Goal: Task Accomplishment & Management: Manage account settings

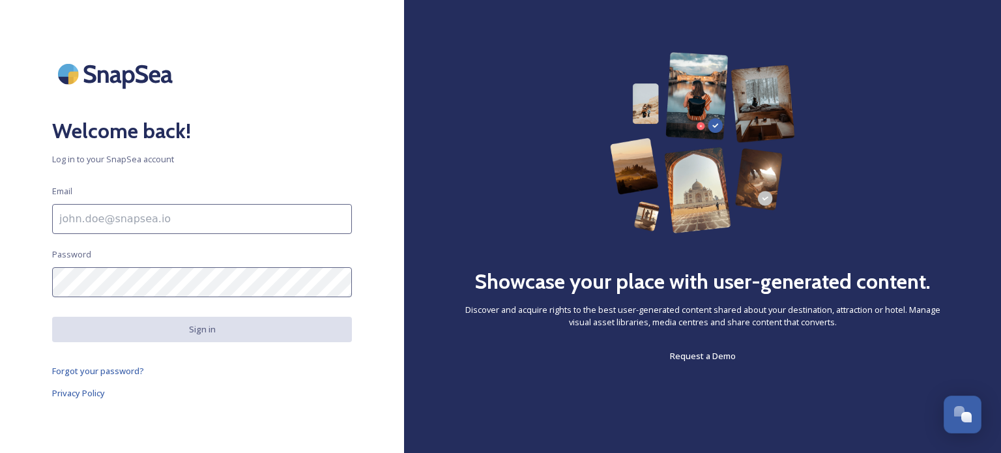
click at [130, 216] on input at bounding box center [202, 219] width 300 height 30
click at [92, 220] on input at bounding box center [202, 219] width 300 height 30
click at [154, 222] on input at bounding box center [202, 219] width 300 height 30
type input "paulina@raktda.com"
click at [128, 275] on div "Welcome back! Log in to your SnapSea account Email paulina@raktda.com Password …" at bounding box center [202, 226] width 404 height 349
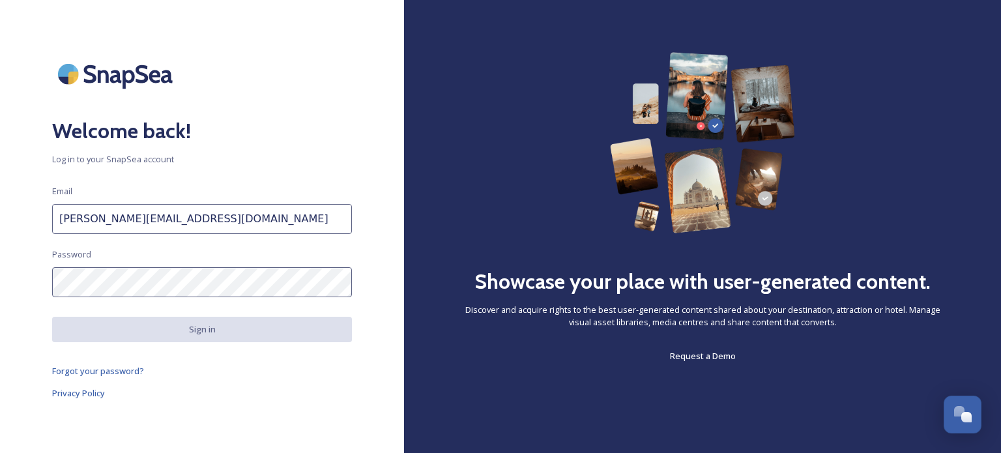
click at [128, 231] on input "paulina@raktda.com" at bounding box center [202, 219] width 300 height 30
click at [118, 297] on div "Welcome back! Log in to your SnapSea account Email paulina@raktda.com Password …" at bounding box center [202, 226] width 404 height 349
click at [107, 375] on span "Forgot your password?" at bounding box center [98, 371] width 92 height 12
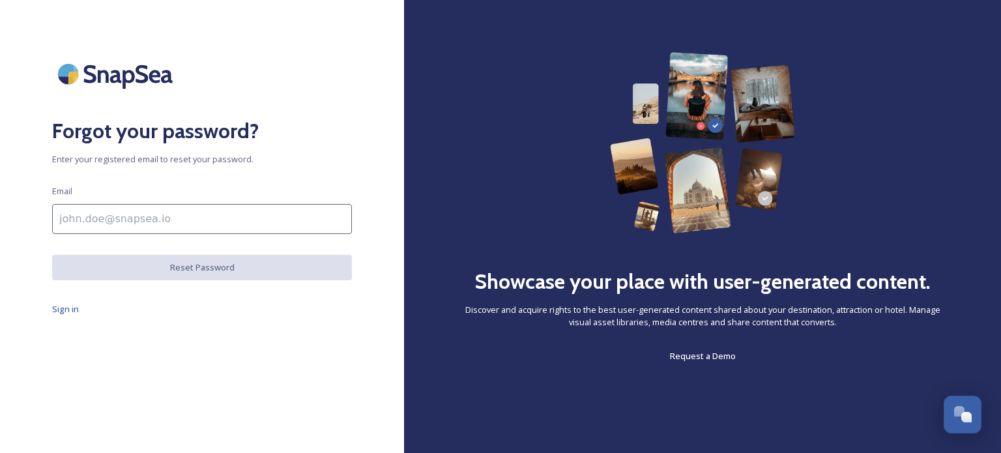
click at [184, 212] on input at bounding box center [202, 219] width 300 height 30
type input "[PERSON_NAME][EMAIL_ADDRESS][DOMAIN_NAME]"
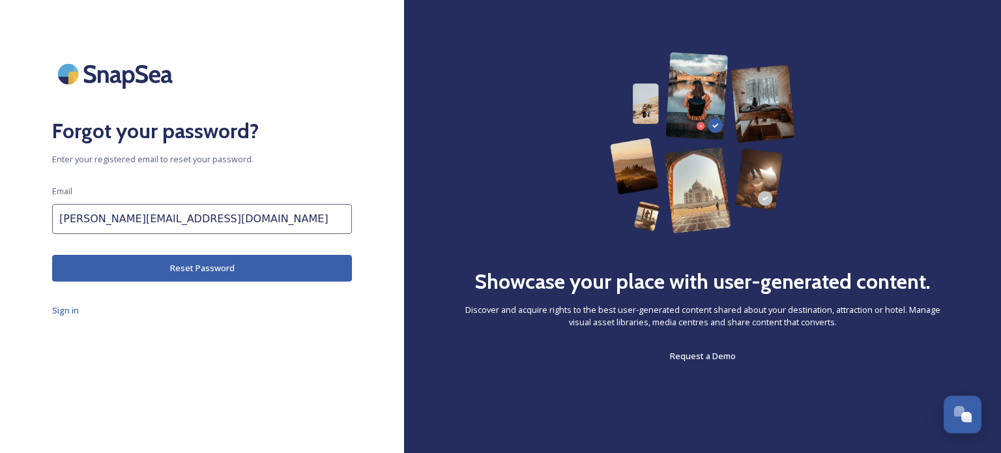
click at [203, 272] on button "Reset Password" at bounding box center [202, 268] width 300 height 27
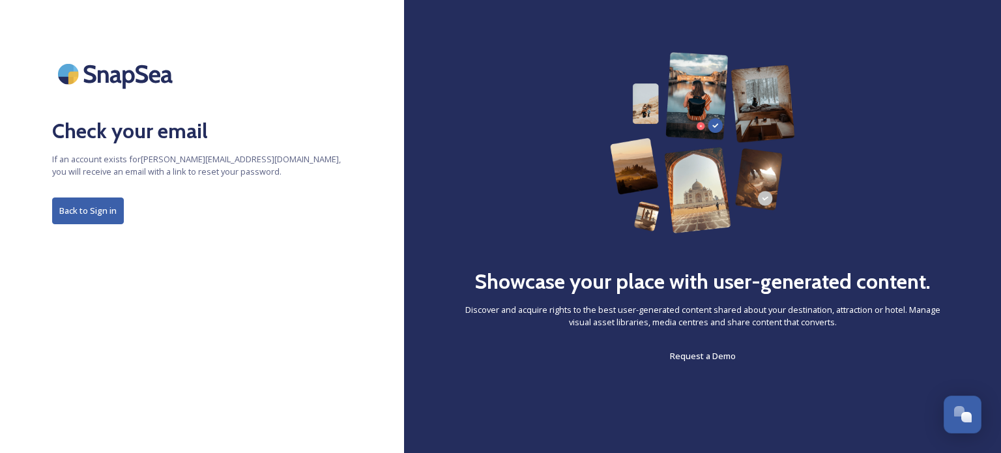
click at [91, 209] on button "Back to Sign in" at bounding box center [88, 210] width 72 height 27
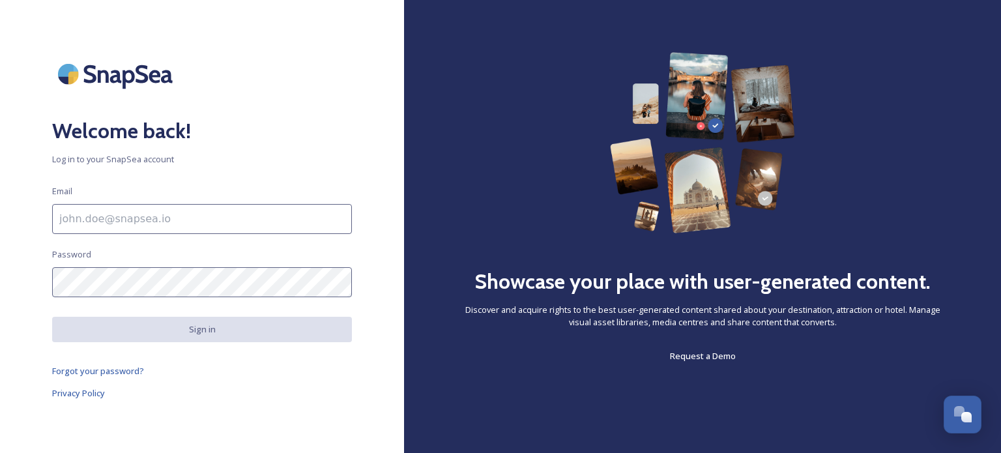
drag, startPoint x: 139, startPoint y: 218, endPoint x: 257, endPoint y: 41, distance: 212.9
click at [141, 211] on input at bounding box center [202, 219] width 300 height 30
click at [190, 221] on input at bounding box center [202, 219] width 300 height 30
type input "[PERSON_NAME][EMAIL_ADDRESS][DOMAIN_NAME]"
click at [108, 263] on div "Welcome back! Log in to your SnapSea account Email paulina@raktda.com Password …" at bounding box center [202, 226] width 404 height 349
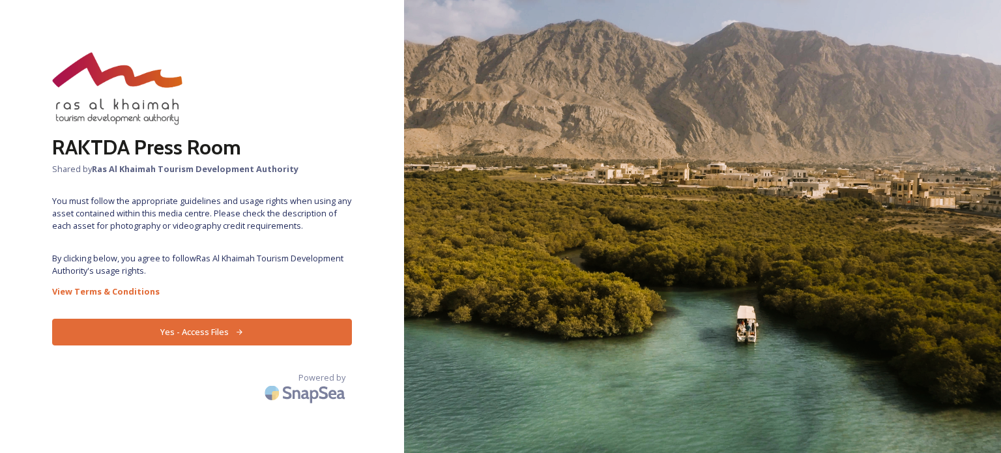
click at [207, 327] on button "Yes - Access Files" at bounding box center [202, 332] width 300 height 27
click at [154, 112] on img at bounding box center [117, 88] width 130 height 73
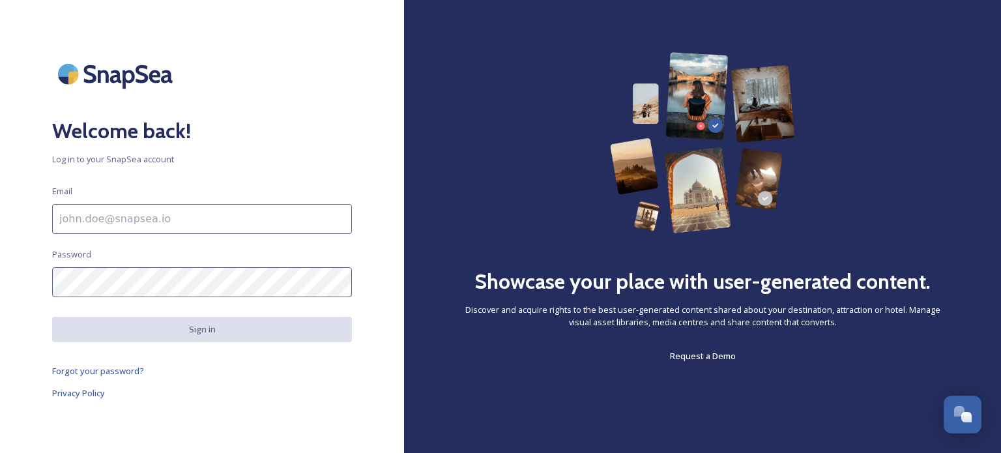
click at [103, 211] on input at bounding box center [202, 219] width 300 height 30
type input "paulina@raktda.com"
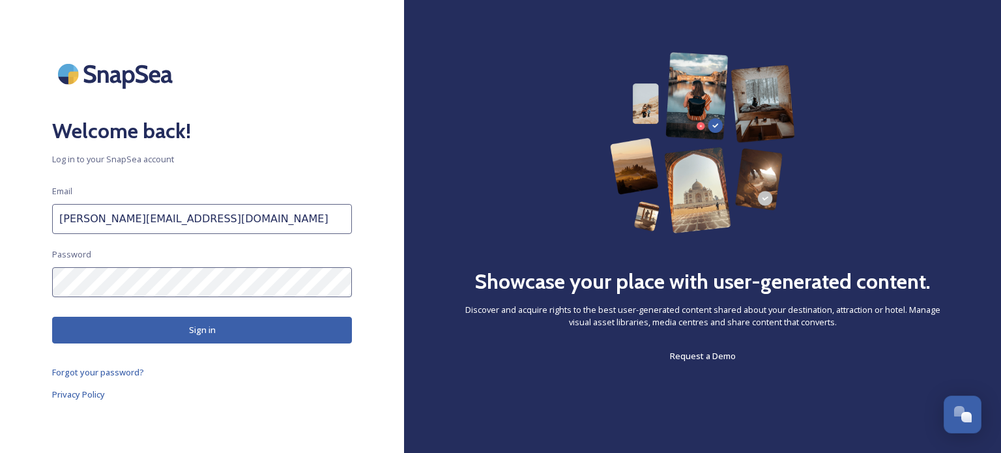
click at [196, 330] on button "Sign in" at bounding box center [202, 330] width 300 height 27
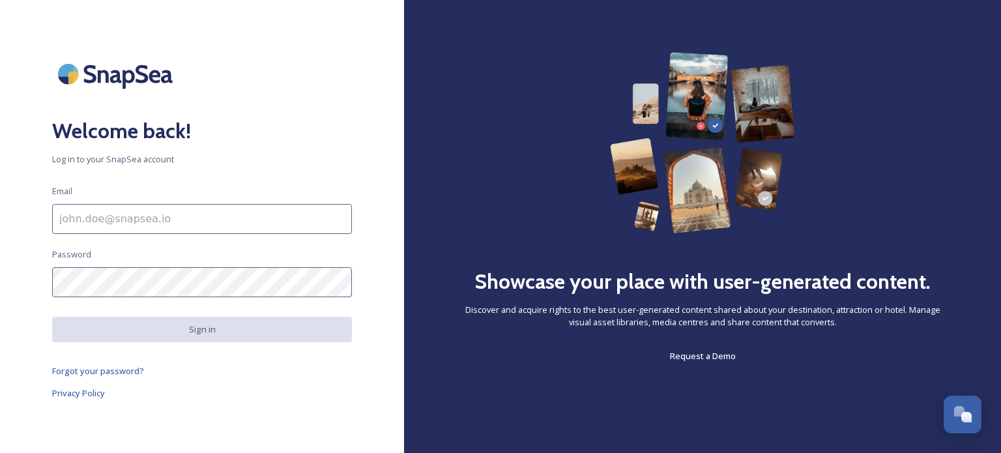
click at [138, 217] on input at bounding box center [202, 219] width 300 height 30
